Goal: Information Seeking & Learning: Learn about a topic

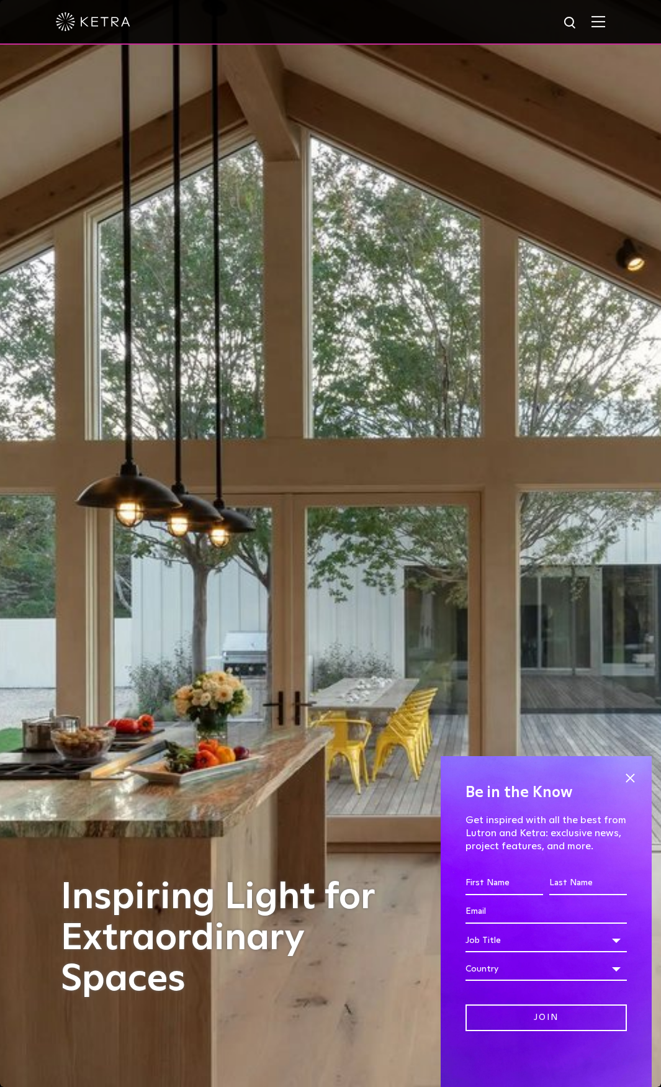
click at [605, 21] on img at bounding box center [599, 22] width 14 height 12
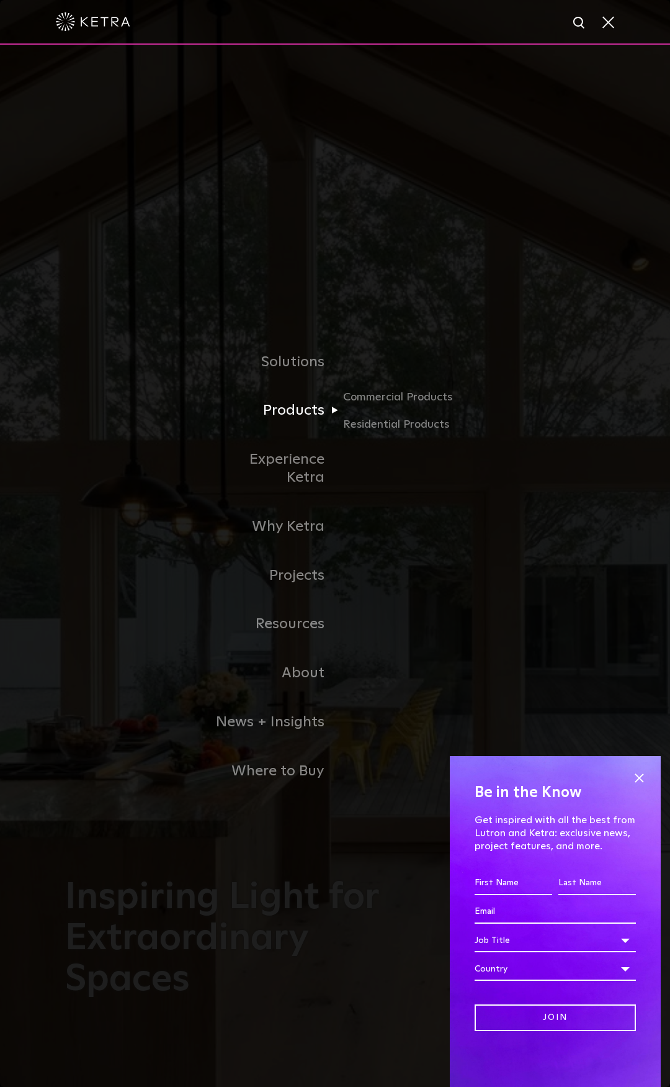
click at [293, 417] on link "Products" at bounding box center [271, 410] width 127 height 49
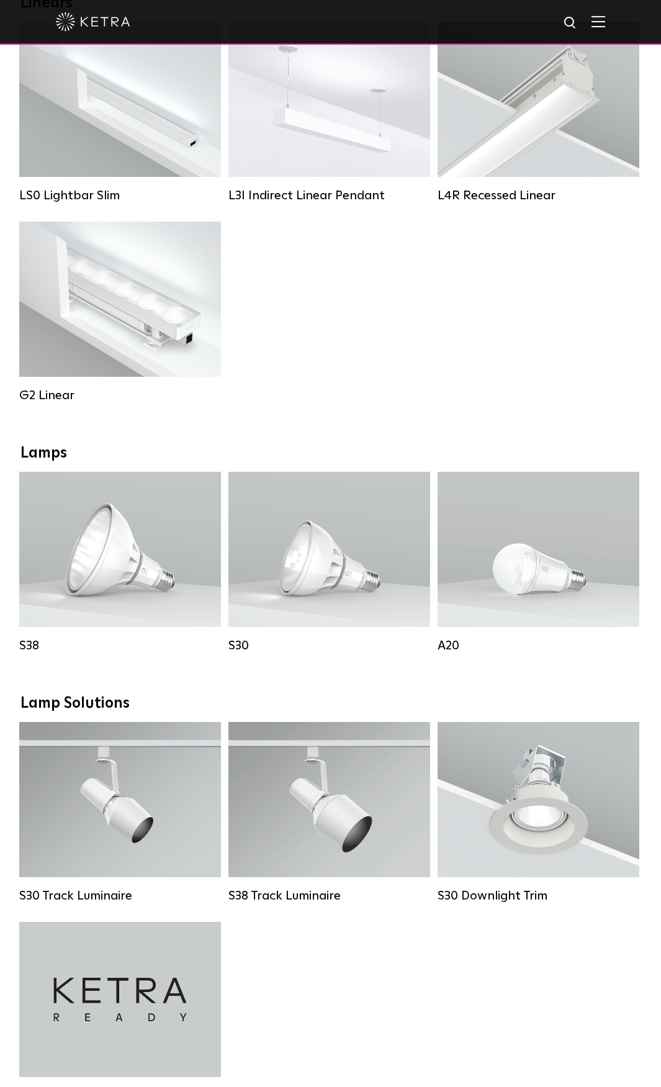
scroll to position [621, 0]
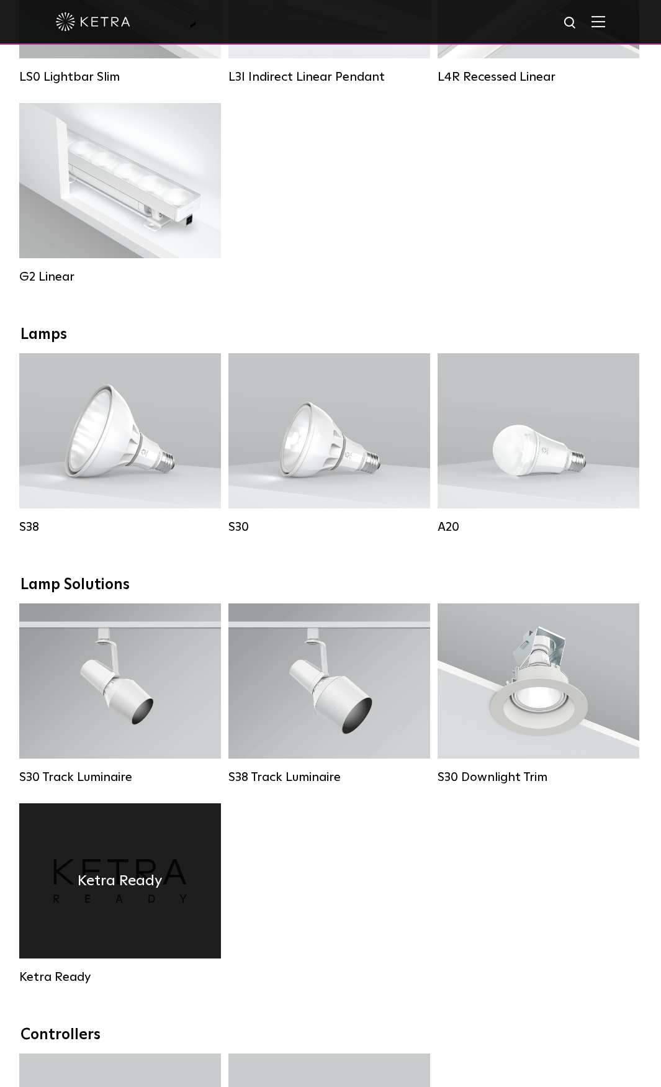
click at [145, 888] on h4 "Ketra Ready" at bounding box center [120, 881] width 85 height 24
